Goal: Obtain resource: Download file/media

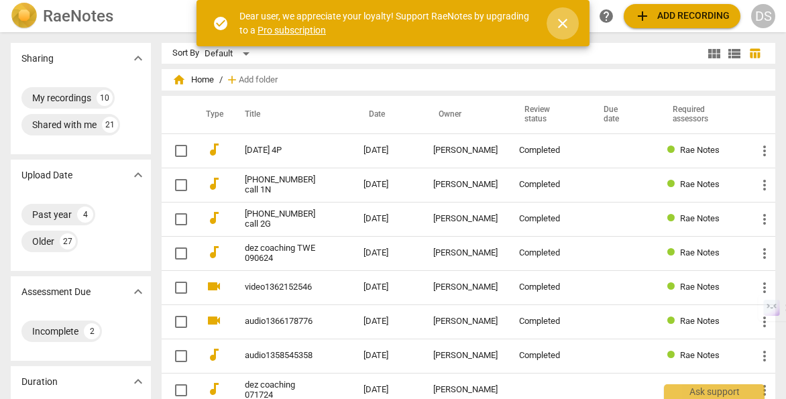
click at [565, 26] on span "close" at bounding box center [563, 23] width 16 height 16
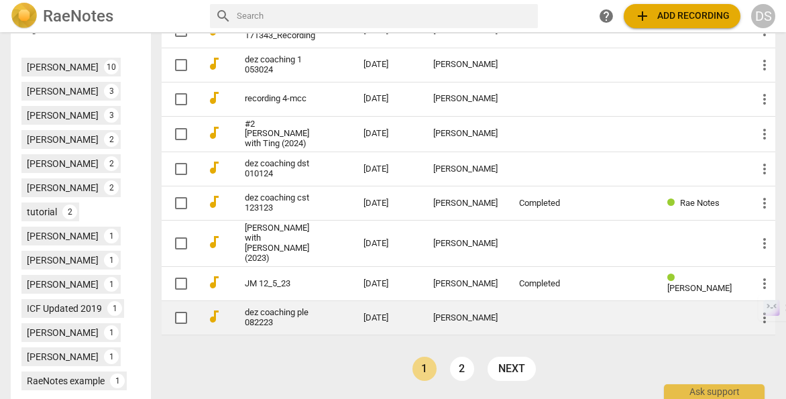
scroll to position [519, 0]
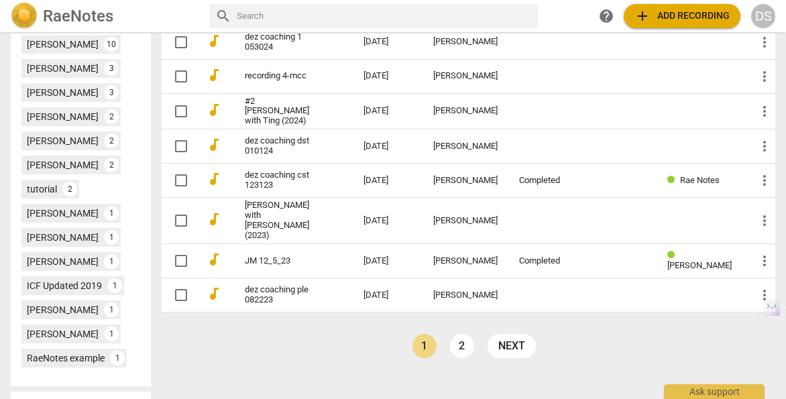
click at [290, 285] on link "dez coaching ple 082223" at bounding box center [280, 295] width 70 height 20
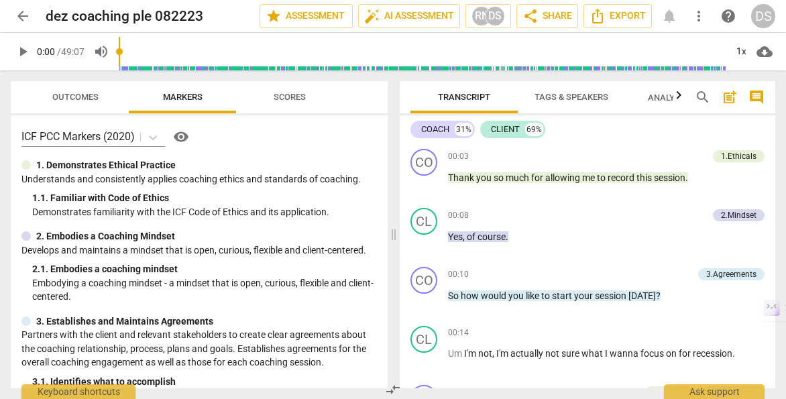
click at [571, 99] on span "Tags & Speakers" at bounding box center [571, 97] width 74 height 10
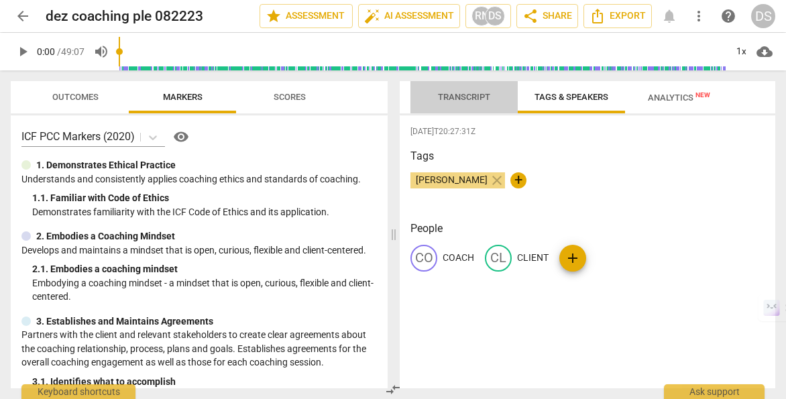
click at [479, 98] on span "Transcript" at bounding box center [464, 97] width 52 height 10
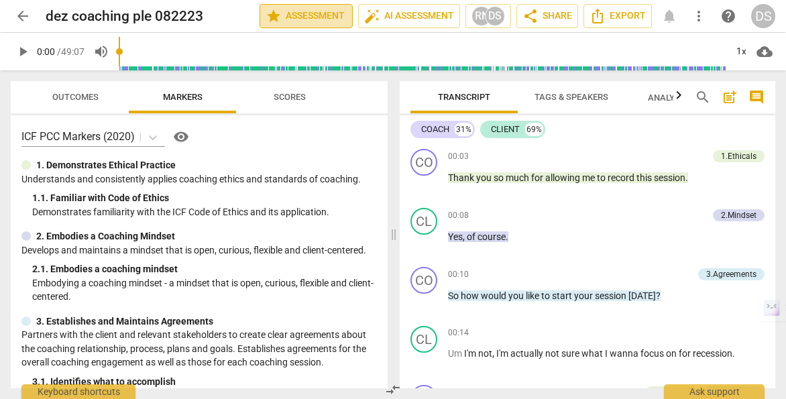
click at [318, 15] on span "star Assessment" at bounding box center [306, 16] width 81 height 16
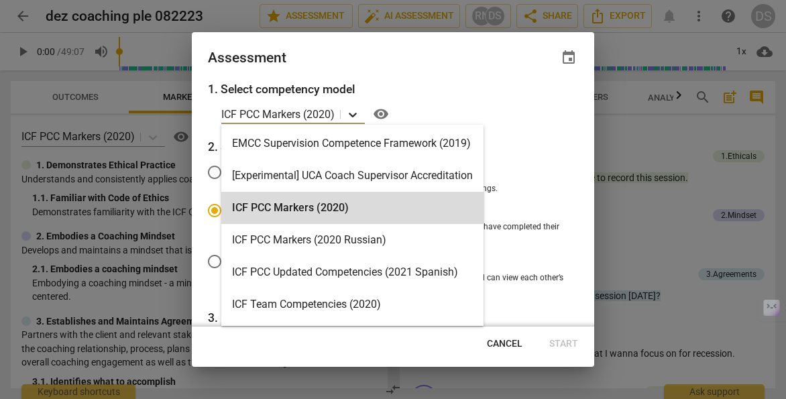
click at [359, 113] on icon at bounding box center [352, 114] width 13 height 13
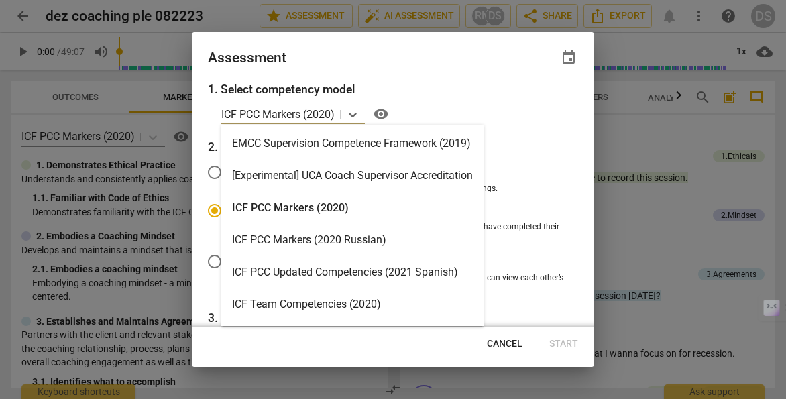
click at [365, 209] on div "ICF PCC Markers (2020)" at bounding box center [352, 208] width 262 height 32
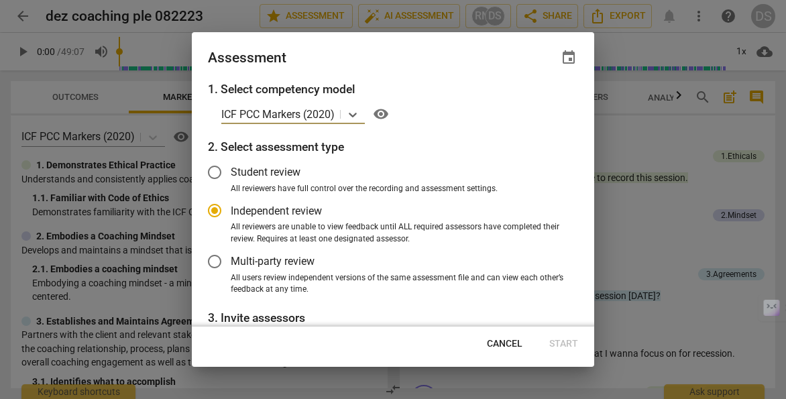
click at [19, 84] on div at bounding box center [393, 199] width 786 height 399
radio input "false"
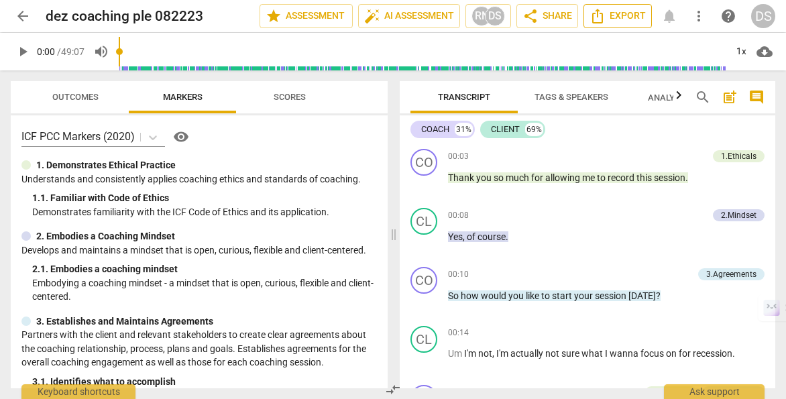
click at [621, 13] on span "Export" at bounding box center [617, 16] width 56 height 16
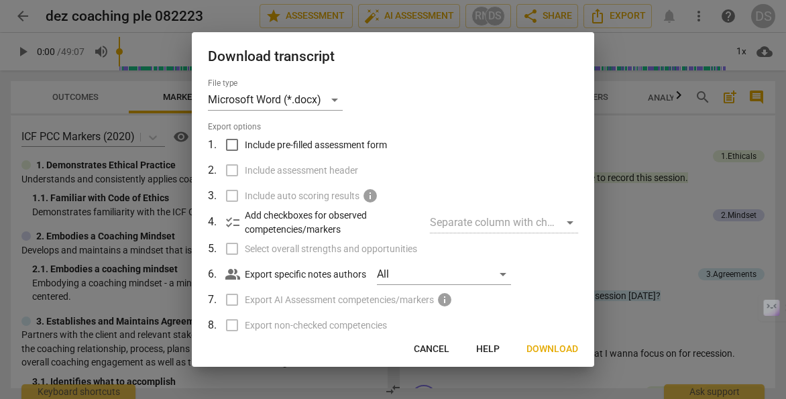
click at [534, 349] on span "Download" at bounding box center [552, 349] width 52 height 13
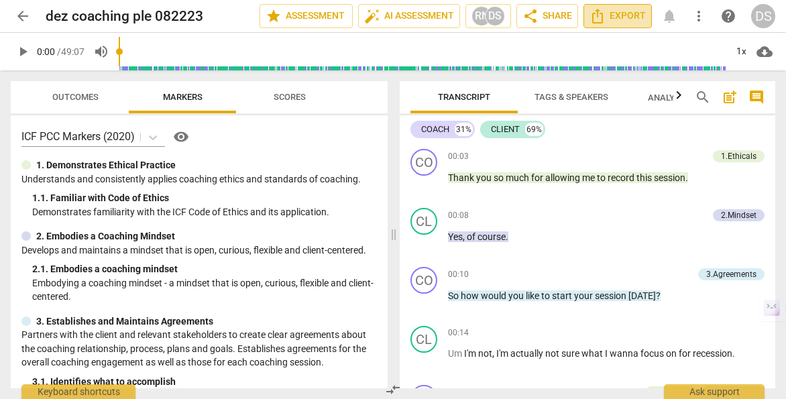
click at [616, 19] on span "Export" at bounding box center [617, 16] width 56 height 16
